Goal: Book appointment/travel/reservation

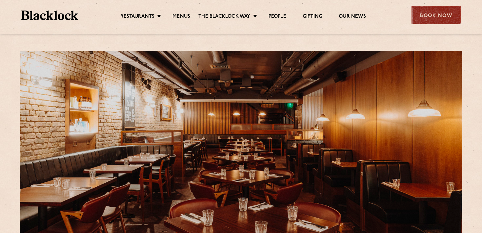
click at [430, 17] on div "Book Now" at bounding box center [436, 15] width 49 height 18
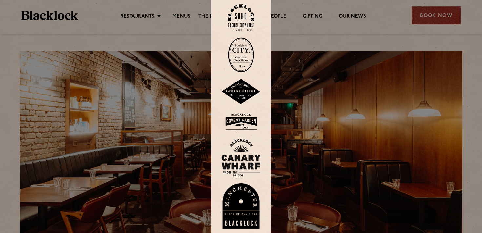
click at [430, 17] on div at bounding box center [241, 116] width 482 height 233
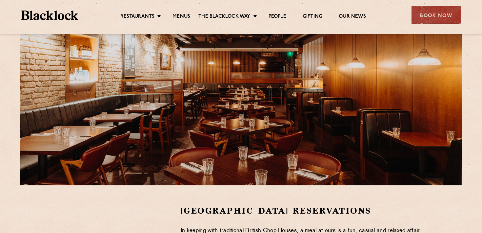
scroll to position [51, 0]
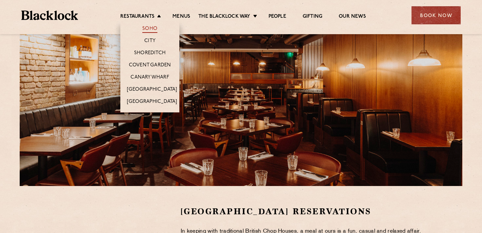
click at [149, 29] on link "Soho" at bounding box center [149, 29] width 15 height 7
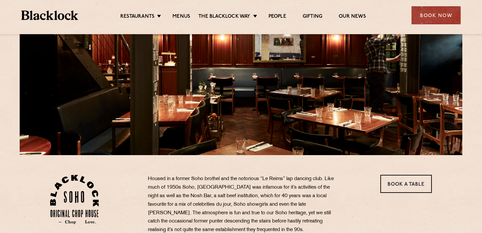
scroll to position [63, 0]
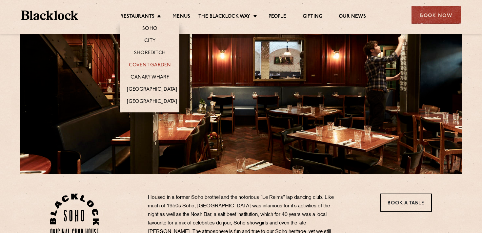
click at [151, 63] on link "Covent Garden" at bounding box center [150, 65] width 42 height 7
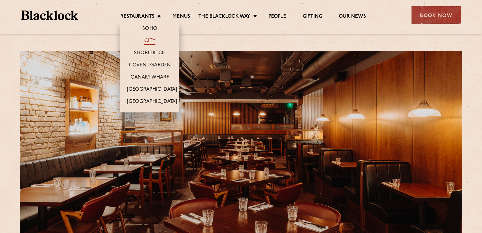
click at [154, 39] on link "City" at bounding box center [149, 41] width 11 height 7
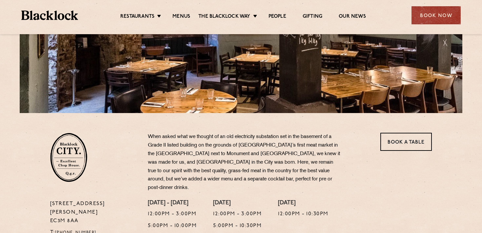
scroll to position [64, 0]
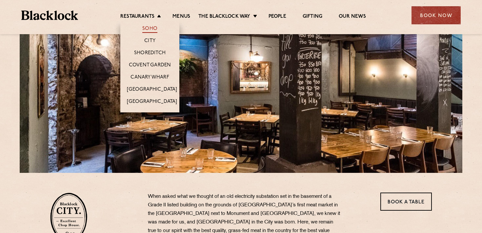
click at [148, 29] on link "Soho" at bounding box center [149, 29] width 15 height 7
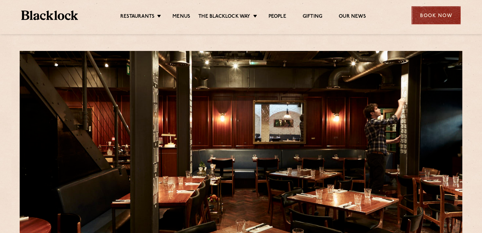
click at [439, 16] on div "Book Now" at bounding box center [436, 15] width 49 height 18
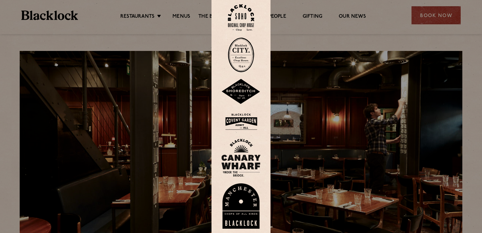
click at [395, 44] on div at bounding box center [241, 116] width 482 height 233
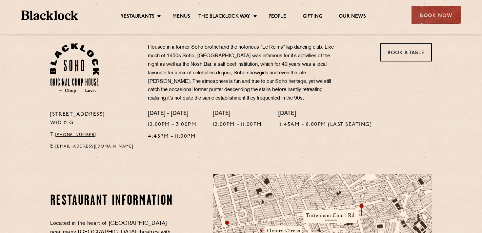
scroll to position [205, 0]
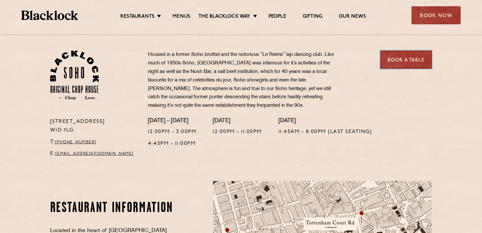
click at [399, 58] on link "Book a Table" at bounding box center [407, 60] width 52 height 18
